Goal: Navigation & Orientation: Find specific page/section

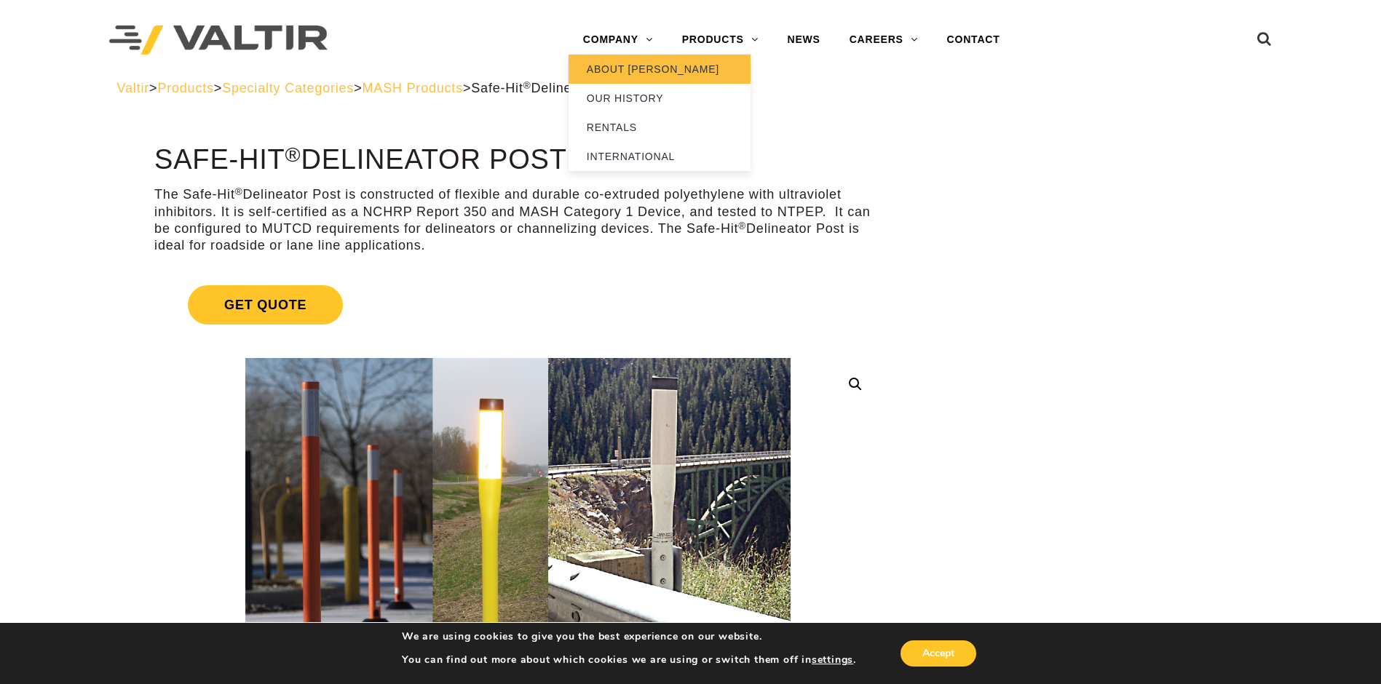
click at [619, 72] on link "ABOUT [PERSON_NAME]" at bounding box center [660, 69] width 182 height 29
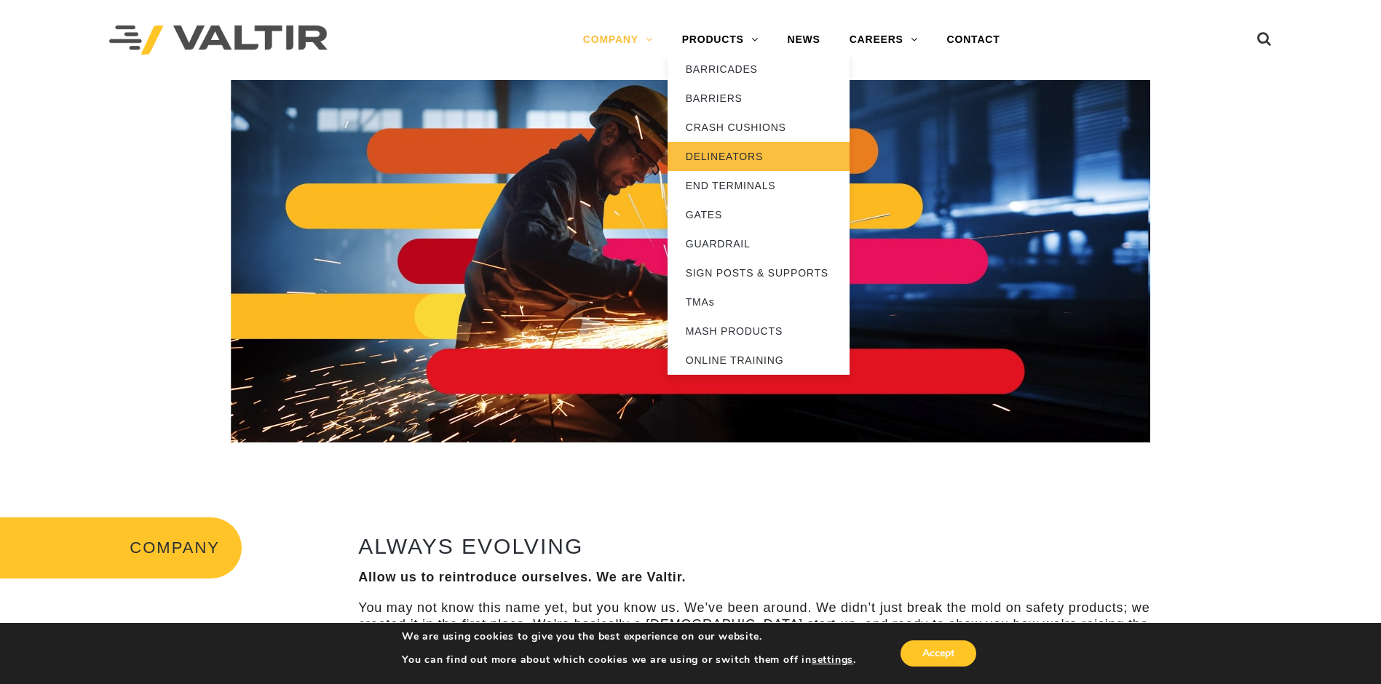
click at [747, 162] on link "DELINEATORS" at bounding box center [759, 156] width 182 height 29
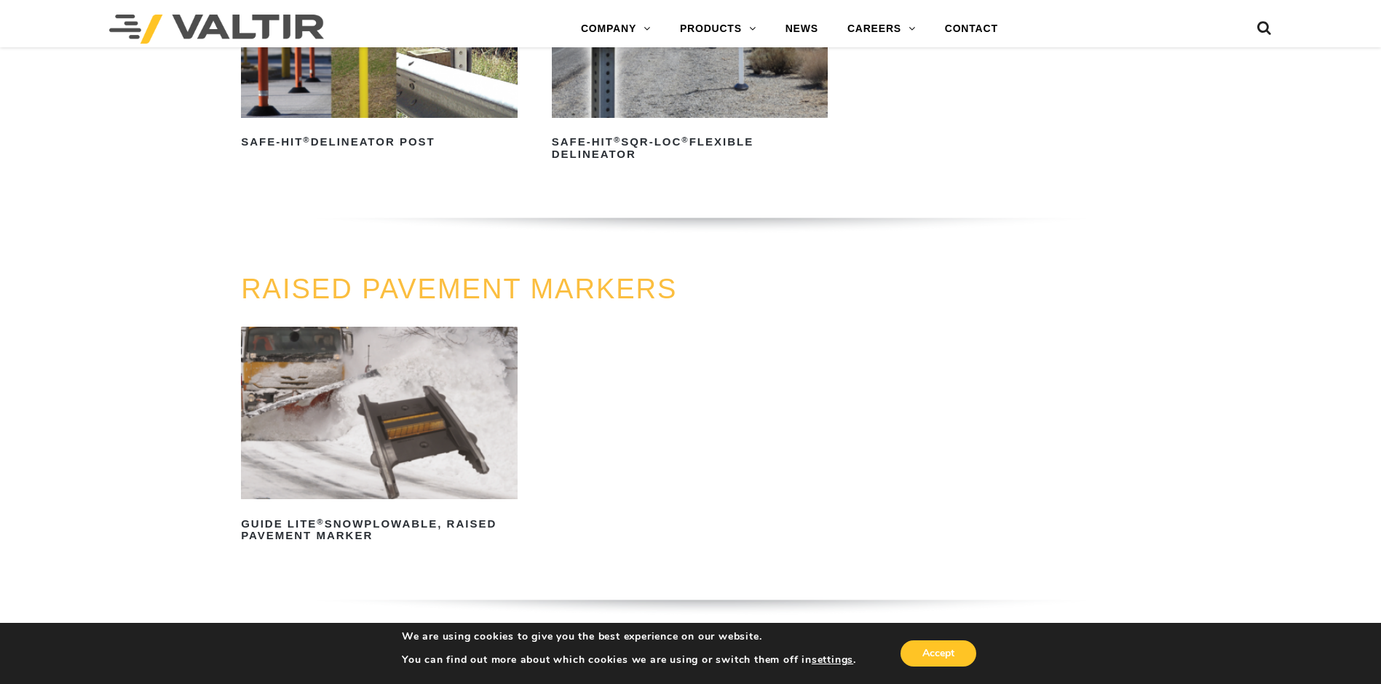
scroll to position [510, 0]
